Goal: Information Seeking & Learning: Learn about a topic

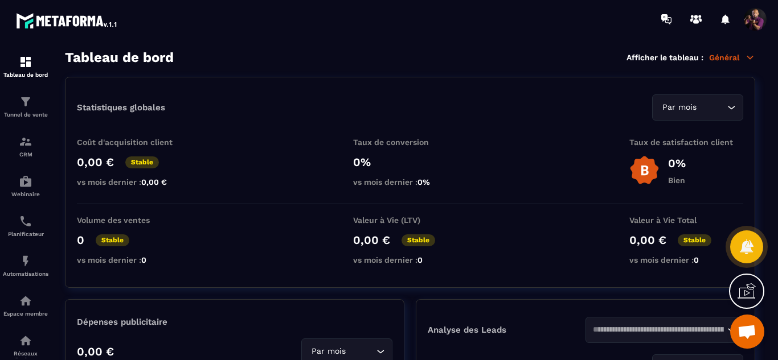
scroll to position [195, 0]
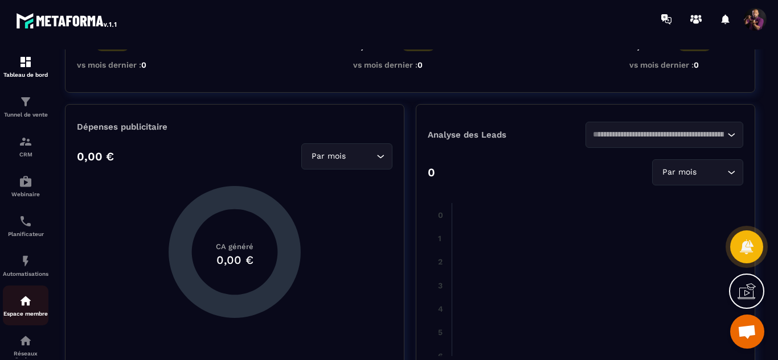
click at [20, 307] on img at bounding box center [26, 301] width 14 height 14
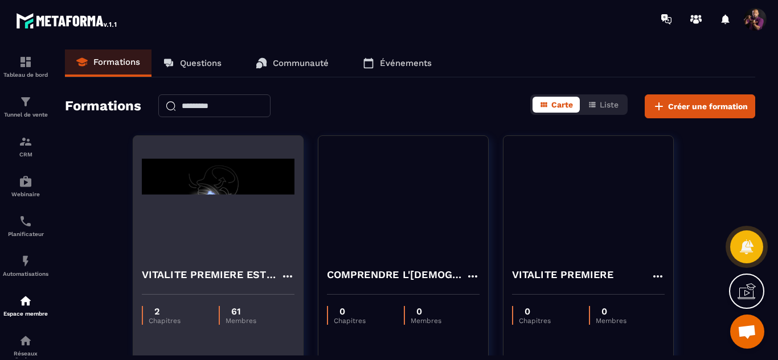
scroll to position [66, 0]
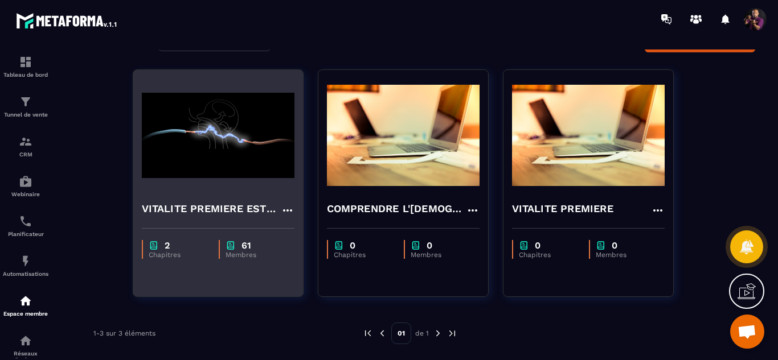
click at [229, 223] on div "2 Chapitres 61 Membres" at bounding box center [218, 244] width 170 height 48
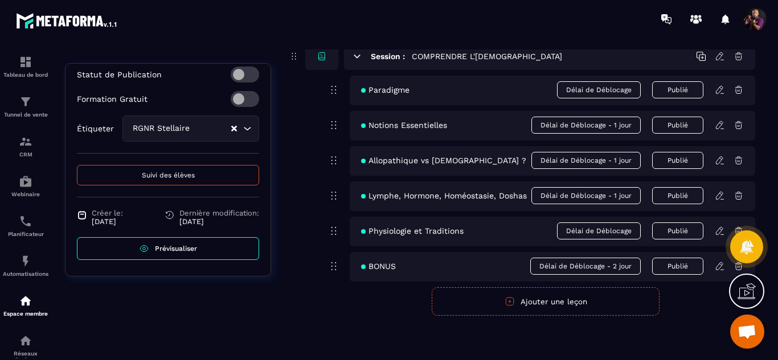
scroll to position [252, 0]
click at [165, 172] on span "Suivi des élèves" at bounding box center [168, 174] width 53 height 8
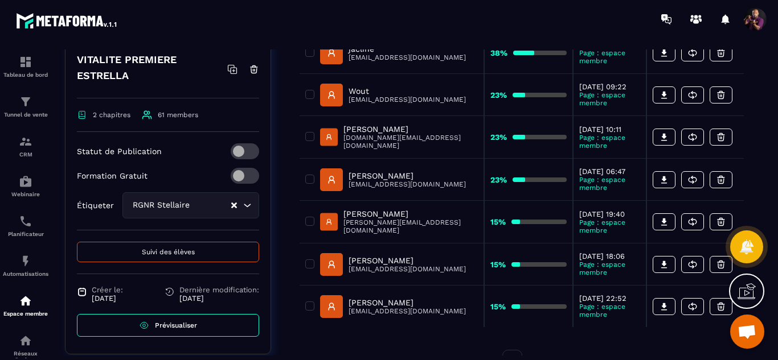
scroll to position [309, 0]
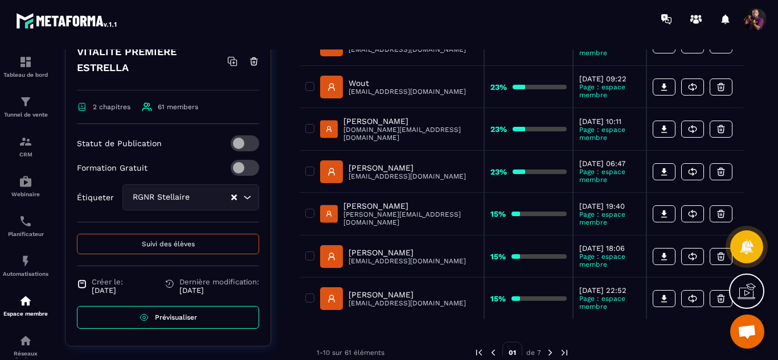
click at [379, 118] on p "[PERSON_NAME]" at bounding box center [410, 121] width 134 height 9
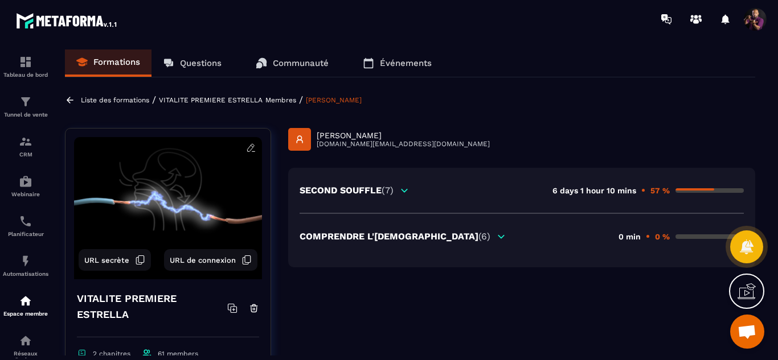
click at [407, 192] on icon at bounding box center [404, 191] width 10 height 10
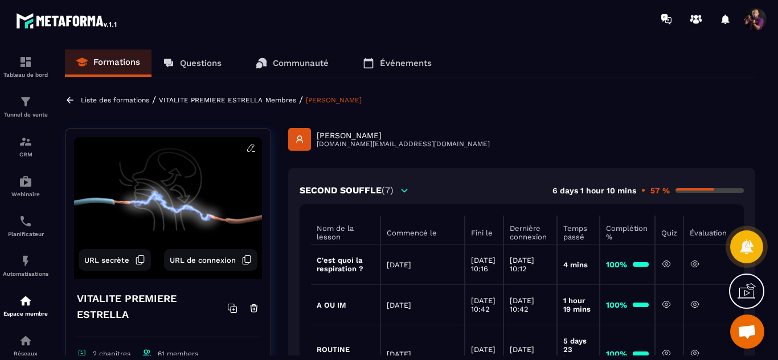
click at [204, 59] on p "Questions" at bounding box center [201, 63] width 42 height 10
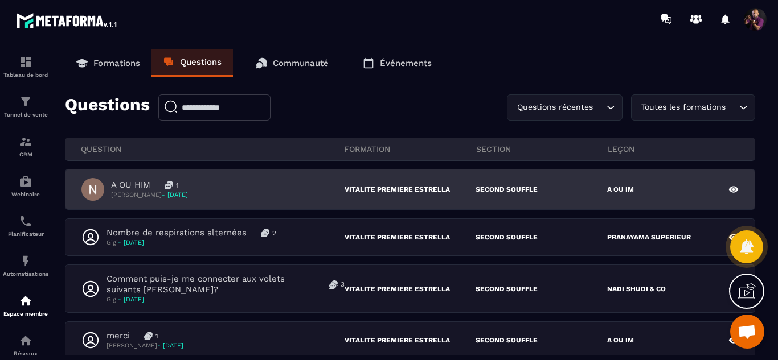
click at [294, 187] on div "A OU HIM 1 [PERSON_NAME] - [DATE]" at bounding box center [212, 189] width 263 height 23
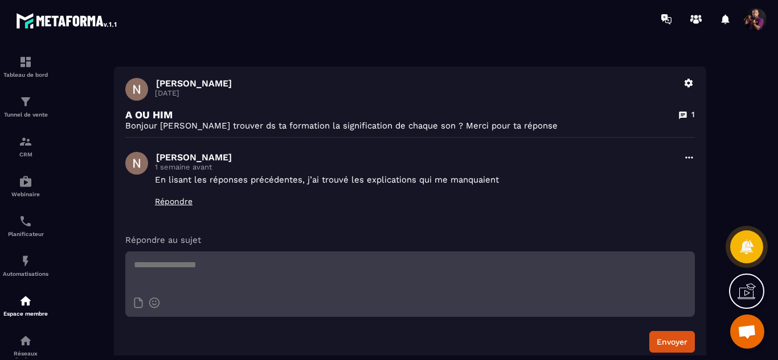
scroll to position [136, 0]
click at [680, 113] on icon at bounding box center [682, 114] width 7 height 7
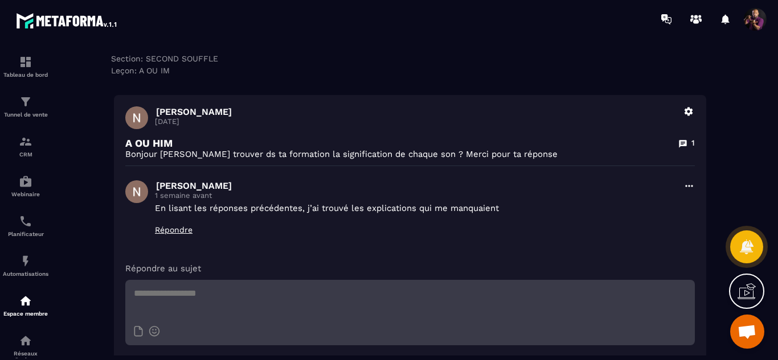
scroll to position [105, 0]
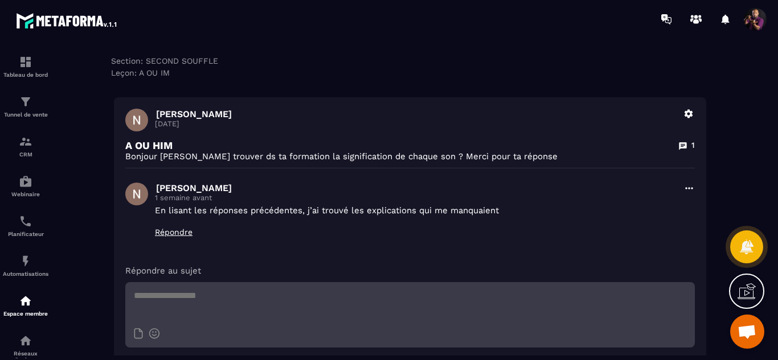
click at [683, 187] on div "[PERSON_NAME] 1 semaine avant En lisant les réponses précédentes, j’ai trouvé l…" at bounding box center [409, 215] width 569 height 65
click at [688, 188] on icon at bounding box center [688, 188] width 11 height 11
click at [547, 192] on p "[PERSON_NAME]" at bounding box center [416, 188] width 520 height 11
click at [683, 145] on icon at bounding box center [682, 146] width 9 height 9
click at [749, 245] on icon at bounding box center [746, 246] width 14 height 15
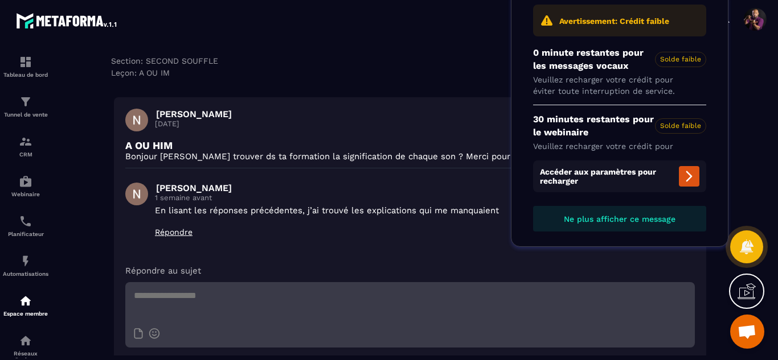
click at [565, 218] on span "Ne plus afficher ce message" at bounding box center [620, 219] width 112 height 9
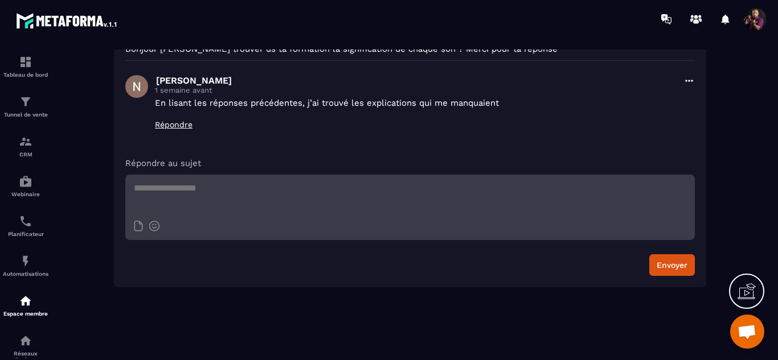
scroll to position [0, 0]
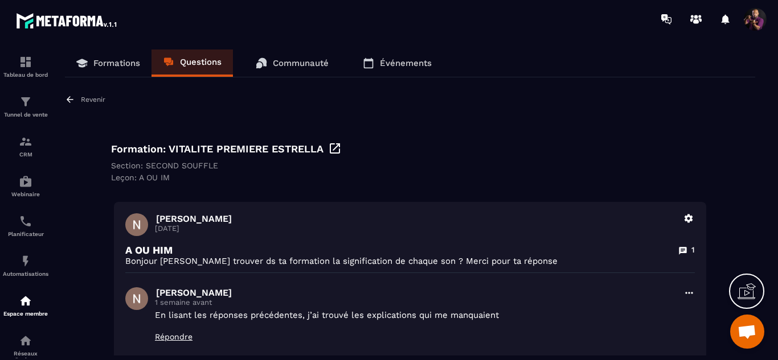
click at [289, 60] on p "Communauté" at bounding box center [301, 63] width 56 height 10
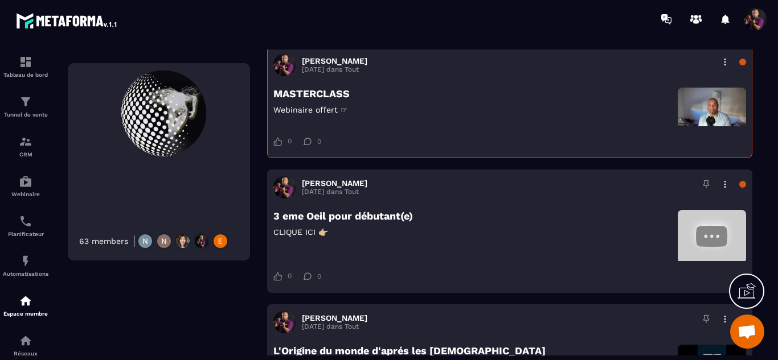
scroll to position [378, 0]
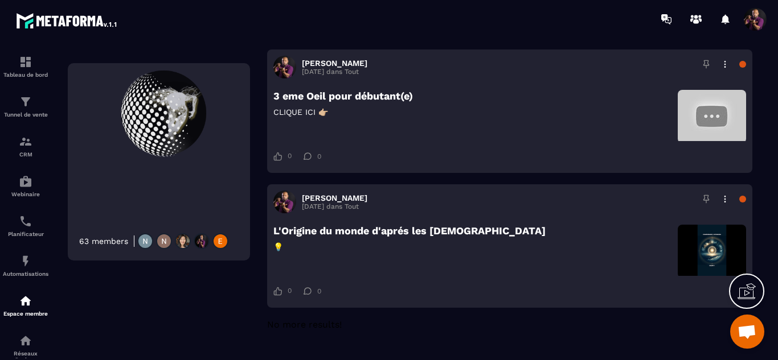
click at [467, 184] on div "[PERSON_NAME] [DATE] dans Tout 3 eme [GEOGRAPHIC_DATA] pour débutant(e) CLIQUE …" at bounding box center [509, 246] width 485 height 124
